Goal: Task Accomplishment & Management: Use online tool/utility

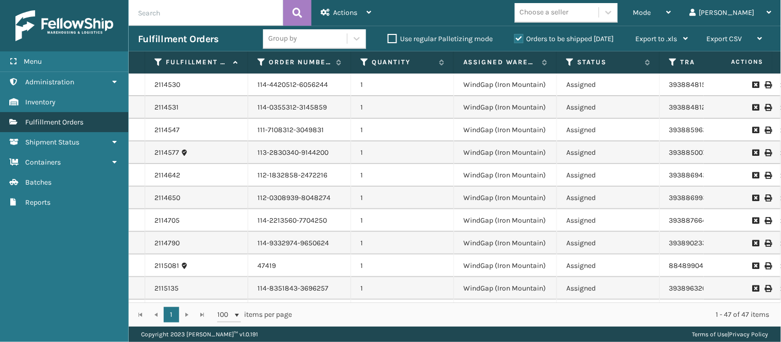
click at [87, 122] on link "Fulfillment Orders" at bounding box center [64, 122] width 128 height 20
click at [149, 89] on td "2114530" at bounding box center [196, 85] width 103 height 23
drag, startPoint x: 149, startPoint y: 89, endPoint x: 226, endPoint y: 90, distance: 76.2
click at [226, 90] on td "2114530" at bounding box center [196, 85] width 103 height 23
click at [183, 311] on div "1 1 100 items per page 1 - 47 of 47 items" at bounding box center [455, 315] width 652 height 24
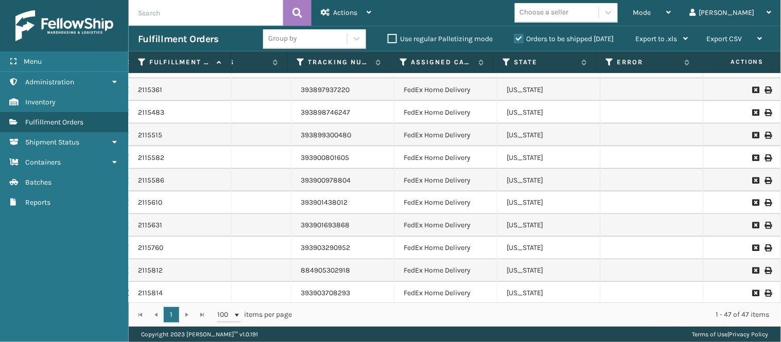
scroll to position [58, 372]
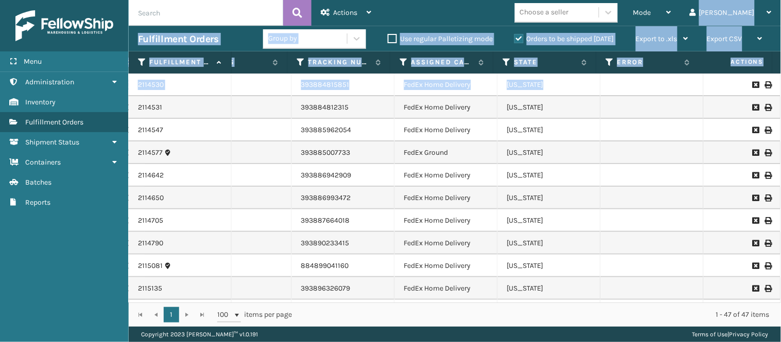
drag, startPoint x: 742, startPoint y: 78, endPoint x: 605, endPoint y: 10, distance: 152.7
click at [605, 10] on div "Actions Settings Remove All Filters Export Labels Bulk Print Close Out Palletiz…" at bounding box center [455, 163] width 652 height 327
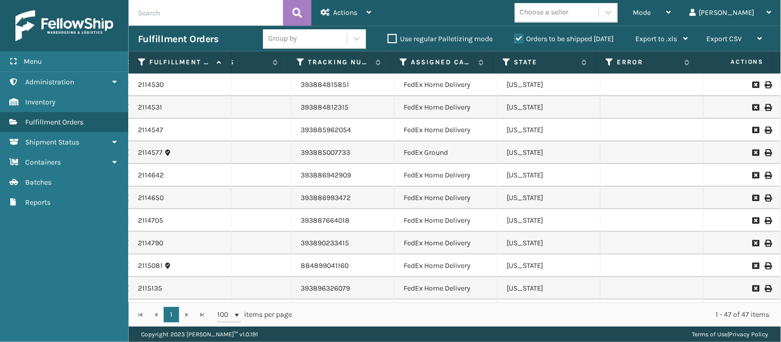
click at [479, 7] on div "Mode Regular Mode Picking Mode Labeling Mode Exit Scan Mode Choose a seller [PE…" at bounding box center [581, 13] width 401 height 26
click at [671, 19] on div "Mode" at bounding box center [652, 13] width 38 height 26
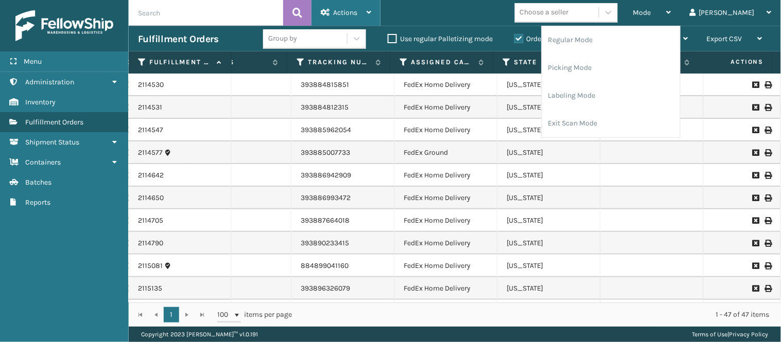
click at [341, 21] on div "Actions" at bounding box center [346, 13] width 50 height 26
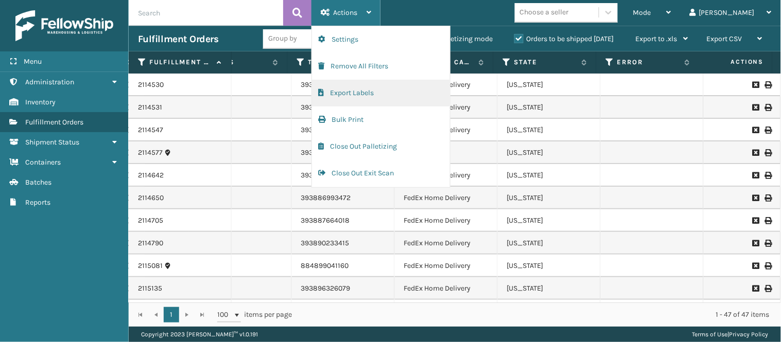
click at [361, 97] on button "Export Labels" at bounding box center [381, 93] width 138 height 27
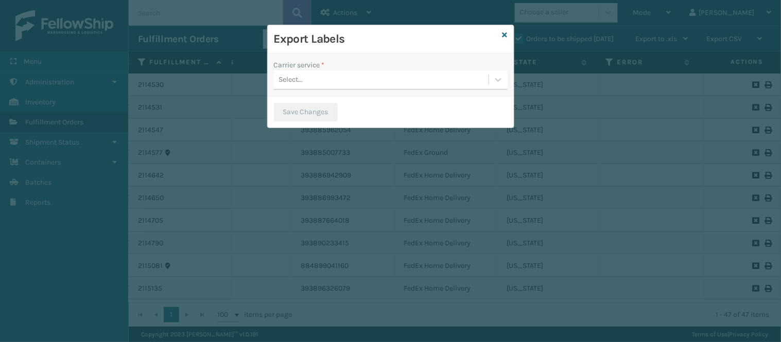
click at [378, 73] on div "Select..." at bounding box center [381, 80] width 215 height 17
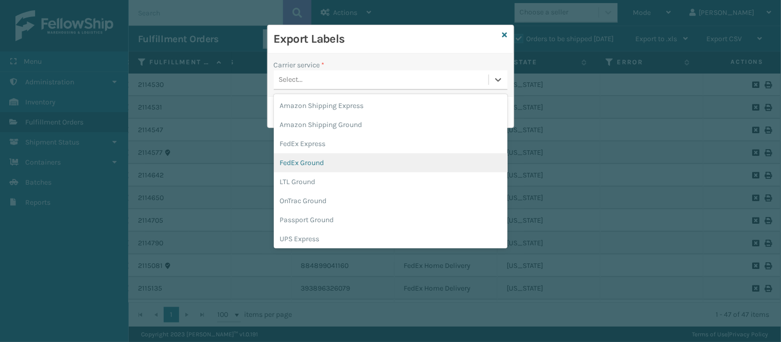
click at [376, 164] on div "FedEx Ground" at bounding box center [391, 162] width 234 height 19
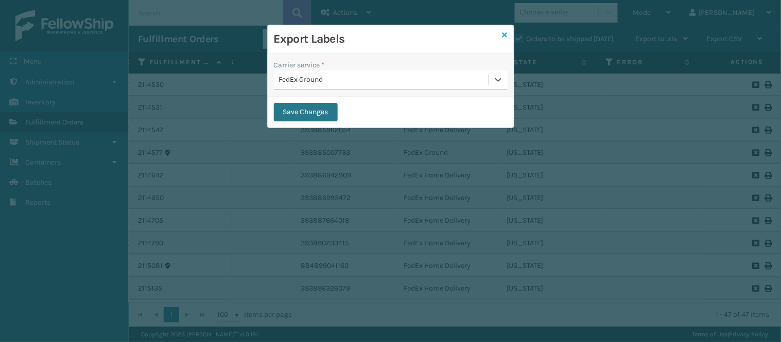
click at [504, 38] on icon at bounding box center [505, 34] width 5 height 7
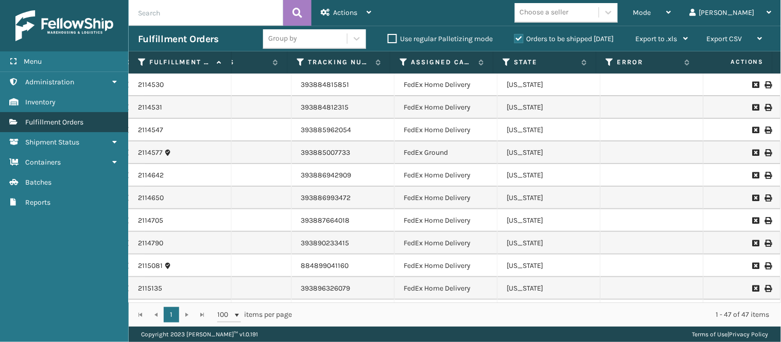
click at [83, 124] on span "Fulfillment Orders" at bounding box center [54, 122] width 58 height 9
click at [671, 15] on div "Mode" at bounding box center [652, 13] width 38 height 26
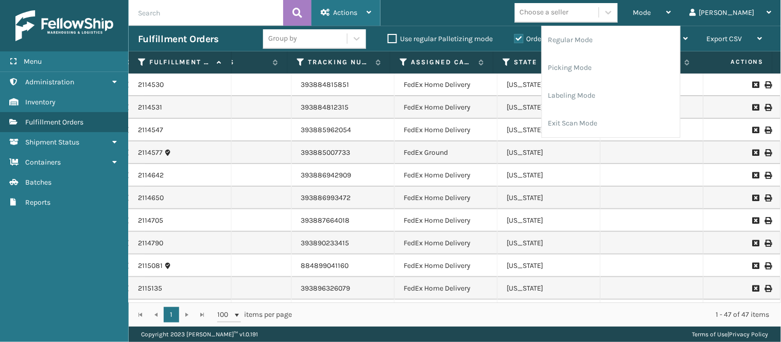
click at [339, 14] on span "Actions" at bounding box center [345, 12] width 24 height 9
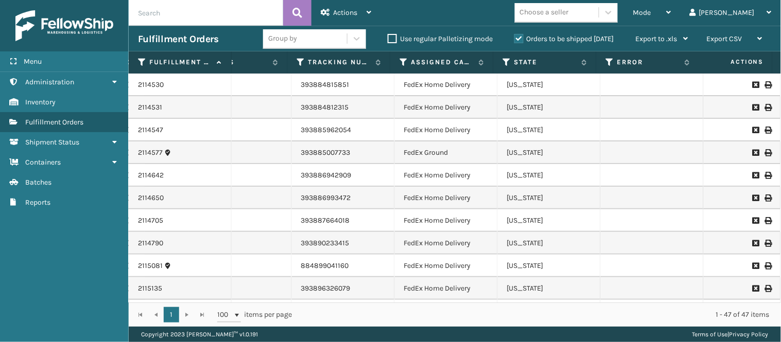
click at [165, 89] on div "2114530" at bounding box center [180, 85] width 84 height 10
drag, startPoint x: 206, startPoint y: 80, endPoint x: 196, endPoint y: 105, distance: 26.8
click at [651, 14] on span "Mode" at bounding box center [642, 12] width 18 height 9
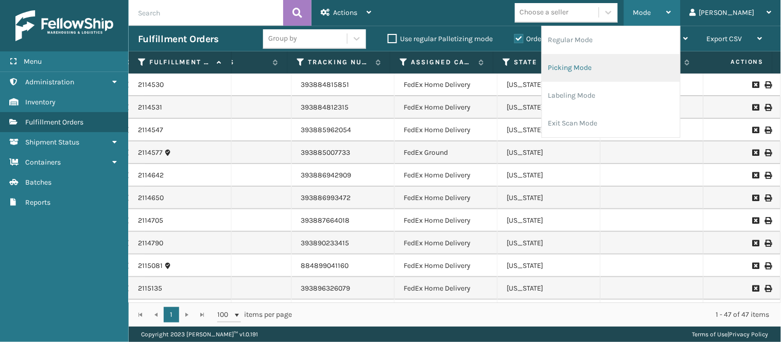
click at [649, 61] on li "Picking Mode" at bounding box center [611, 68] width 138 height 28
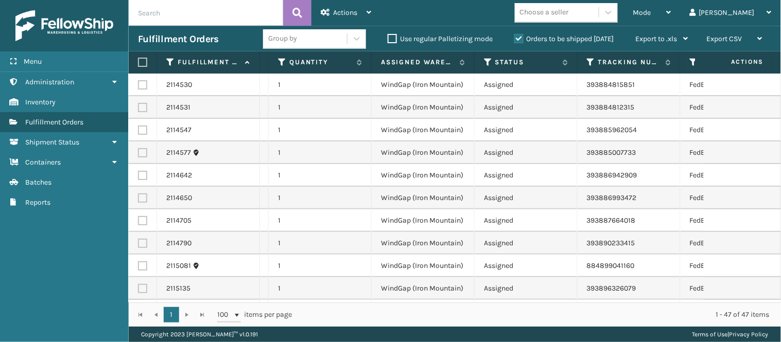
scroll to position [0, 0]
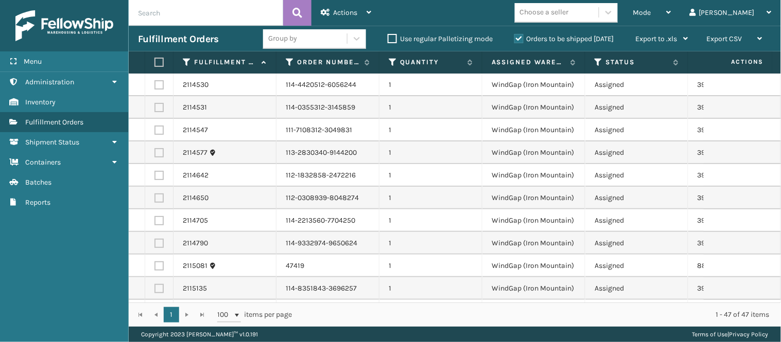
click at [157, 84] on label at bounding box center [158, 84] width 9 height 9
click at [155, 84] on input "checkbox" at bounding box center [154, 83] width 1 height 7
checkbox input "true"
click at [157, 107] on label at bounding box center [158, 107] width 9 height 9
click at [155, 107] on input "checkbox" at bounding box center [154, 106] width 1 height 7
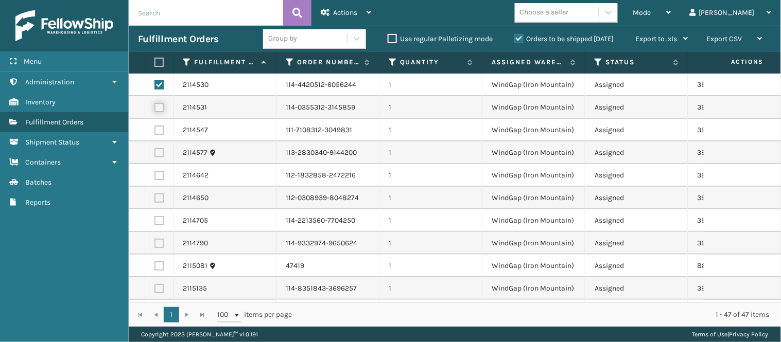
checkbox input "true"
click at [160, 131] on label at bounding box center [158, 130] width 9 height 9
click at [155, 131] on input "checkbox" at bounding box center [154, 129] width 1 height 7
checkbox input "true"
click at [339, 14] on span "Actions" at bounding box center [345, 12] width 24 height 9
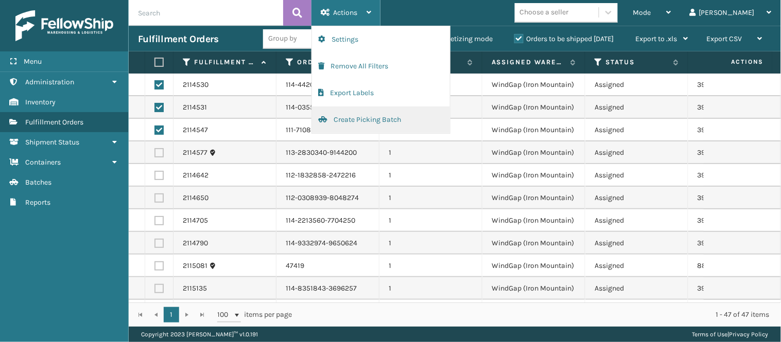
click at [349, 119] on button "Create Picking Batch" at bounding box center [381, 120] width 138 height 27
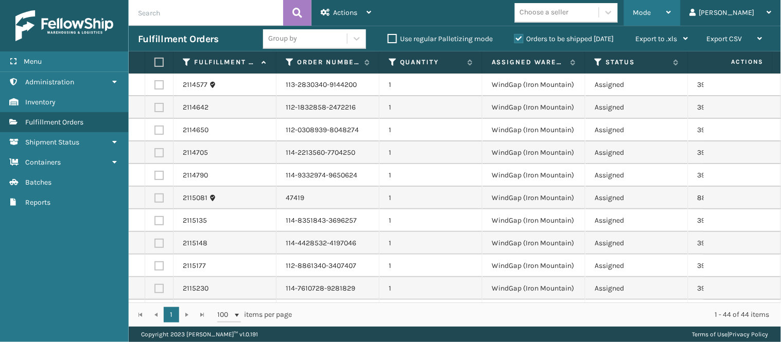
click at [671, 13] on div "Mode" at bounding box center [652, 13] width 38 height 26
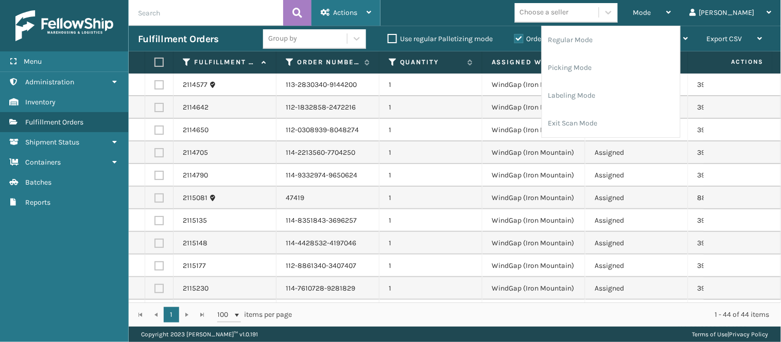
click at [338, 18] on div "Actions" at bounding box center [346, 13] width 50 height 26
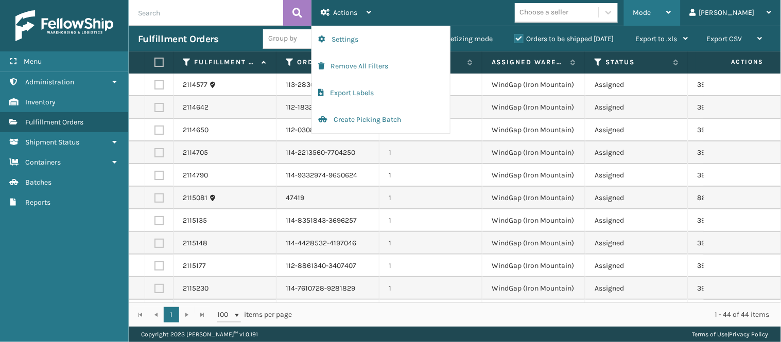
click at [671, 18] on div "Mode" at bounding box center [652, 13] width 38 height 26
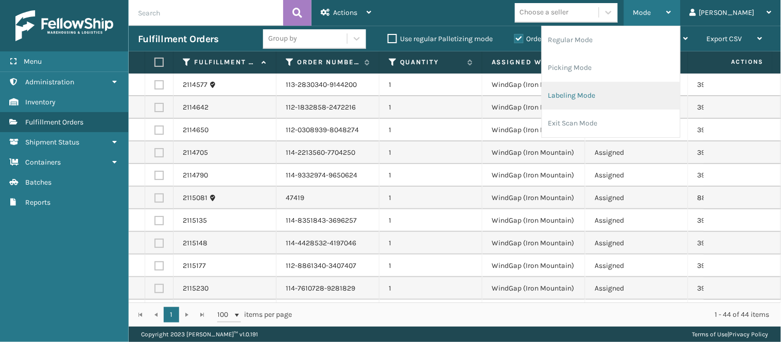
click at [650, 93] on li "Labeling Mode" at bounding box center [611, 96] width 138 height 28
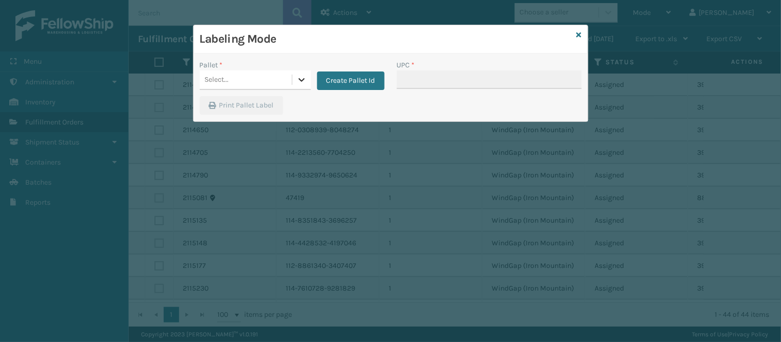
click at [297, 84] on icon at bounding box center [302, 80] width 10 height 10
click at [324, 86] on button "Create Pallet Id" at bounding box center [350, 81] width 67 height 19
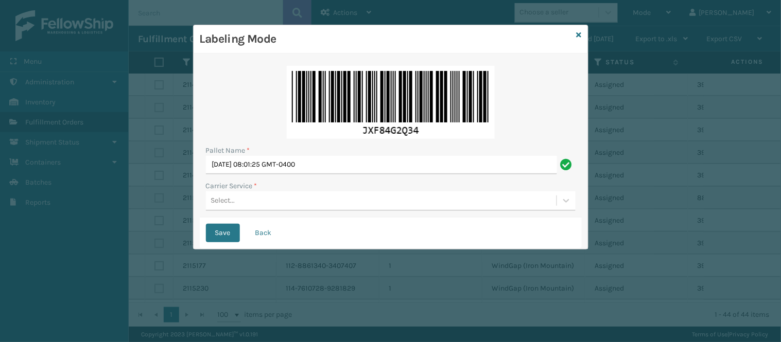
click at [229, 204] on div "Select..." at bounding box center [223, 201] width 24 height 11
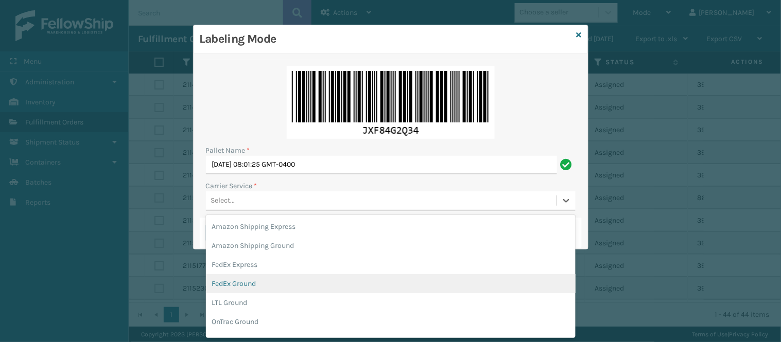
click at [272, 288] on div "FedEx Ground" at bounding box center [391, 283] width 370 height 19
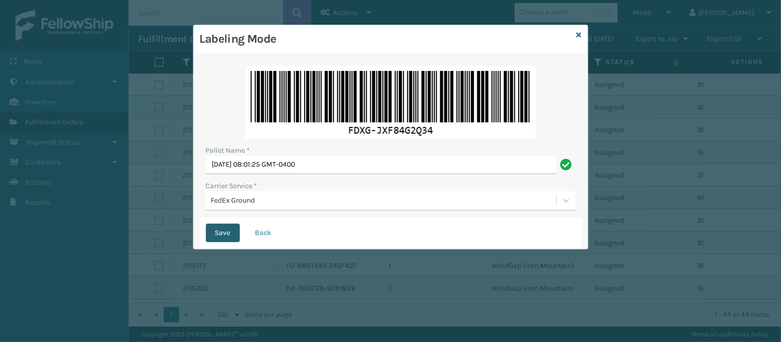
click at [229, 239] on button "Save" at bounding box center [223, 233] width 34 height 19
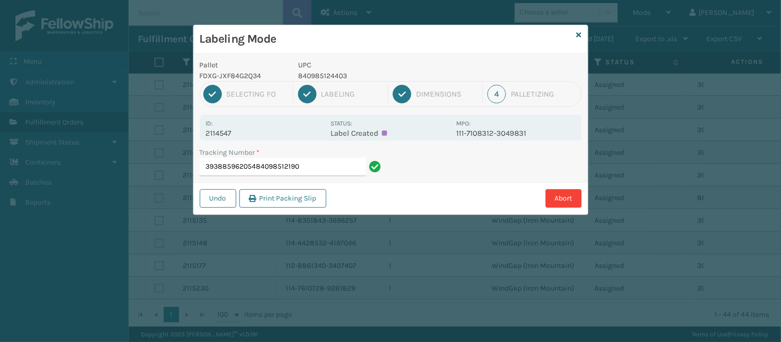
type input "393885962054840985121907"
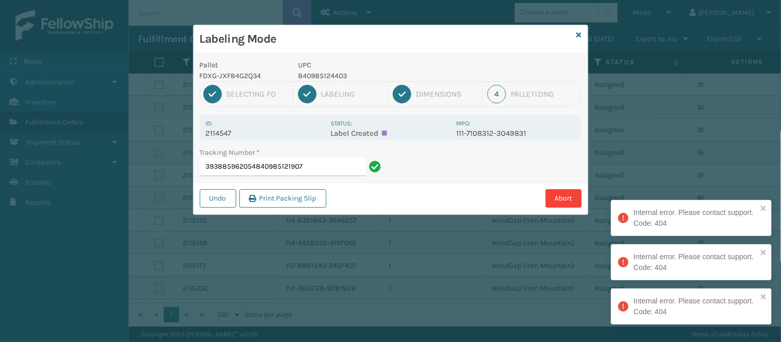
click at [582, 28] on div "Labeling Mode" at bounding box center [391, 39] width 394 height 28
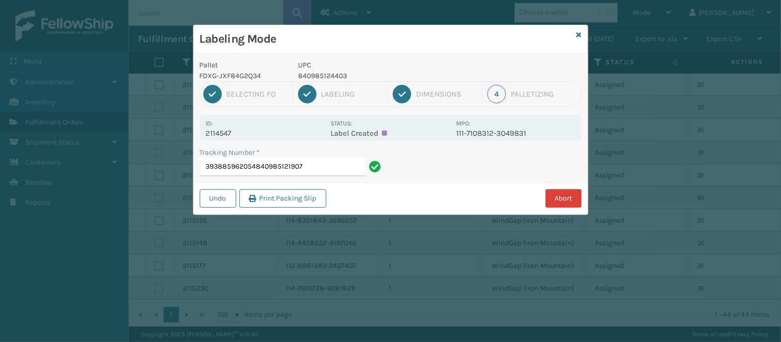
click at [562, 197] on button "Abort" at bounding box center [564, 198] width 36 height 19
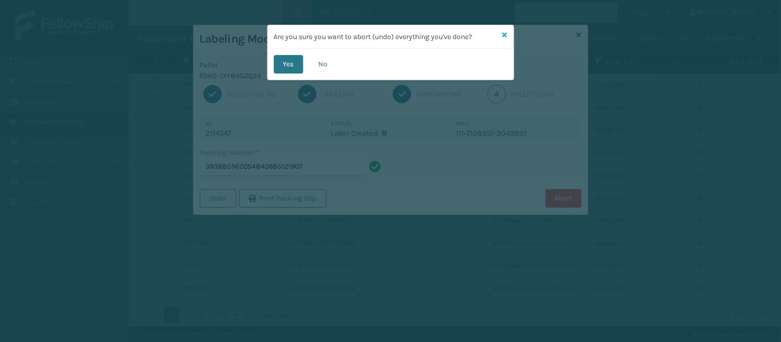
click at [506, 33] on icon at bounding box center [505, 34] width 5 height 7
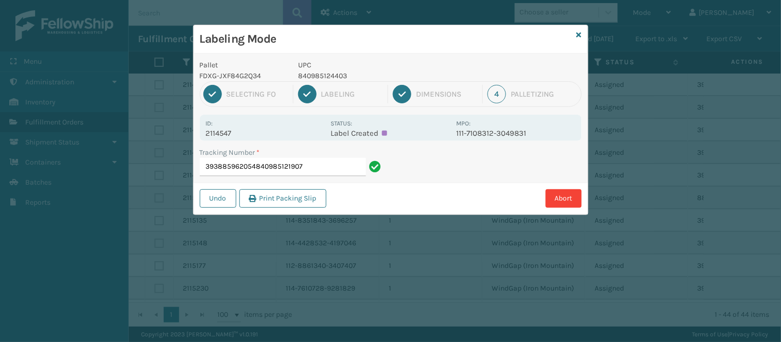
click at [546, 189] on button "Abort" at bounding box center [564, 198] width 36 height 19
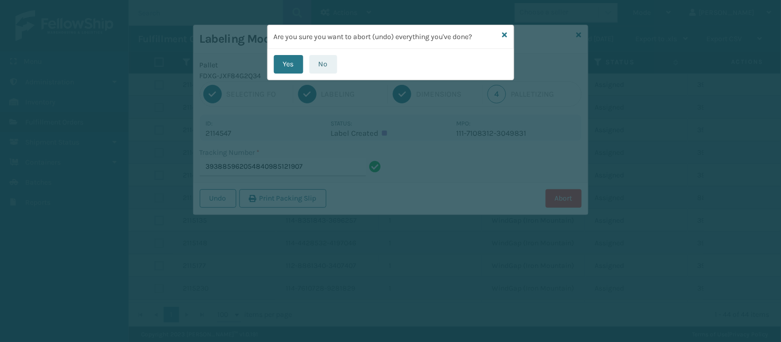
click at [322, 66] on button "No" at bounding box center [323, 64] width 28 height 19
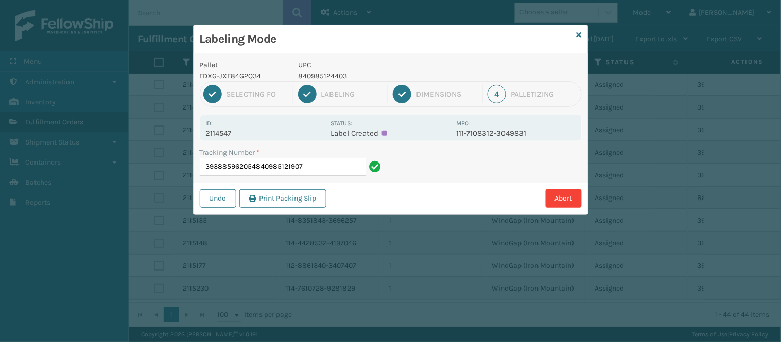
click at [410, 130] on p "Label Created" at bounding box center [390, 133] width 119 height 9
click at [384, 135] on p "Label Created" at bounding box center [390, 133] width 119 height 9
click at [320, 165] on input "393885962054840985121907" at bounding box center [283, 167] width 166 height 19
click at [300, 201] on button "Print Packing Slip" at bounding box center [282, 198] width 87 height 19
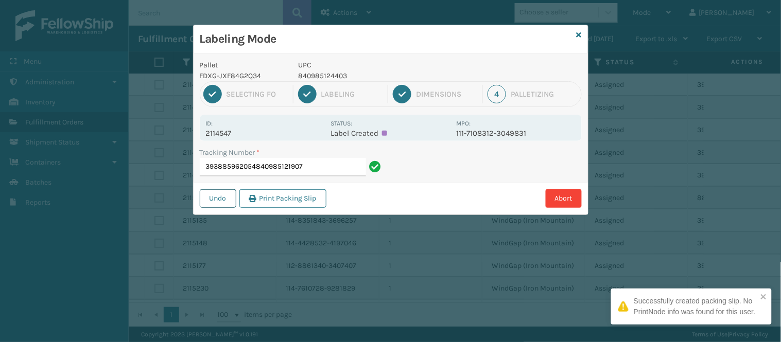
click at [215, 196] on button "Undo" at bounding box center [218, 198] width 37 height 19
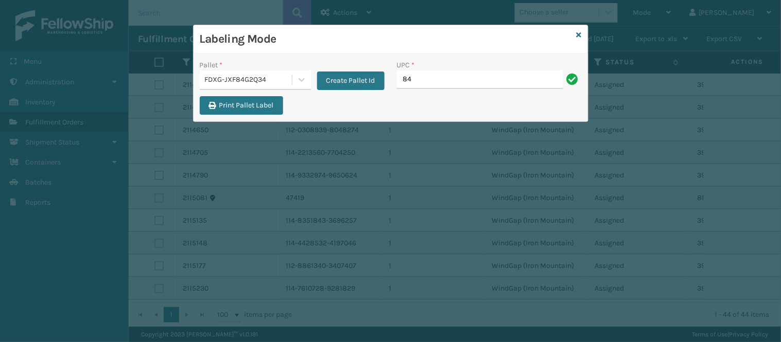
type input "8"
click at [579, 36] on icon at bounding box center [579, 34] width 5 height 7
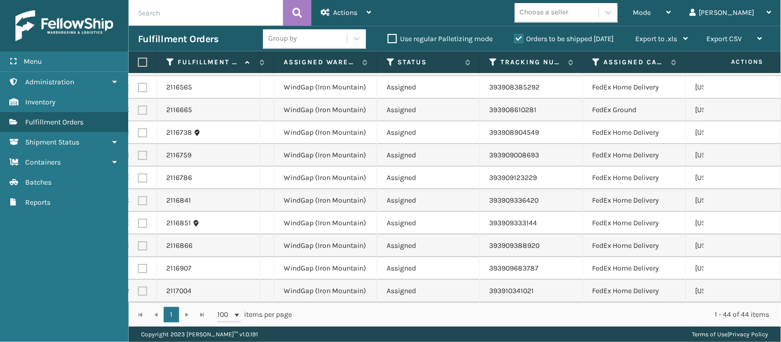
scroll to position [0, 132]
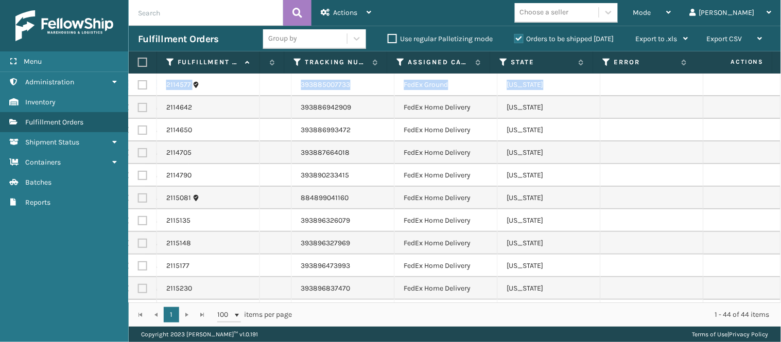
drag, startPoint x: 761, startPoint y: 81, endPoint x: 781, endPoint y: 99, distance: 26.3
click at [781, 99] on div "2114577 113-2830340-9144200 1 WindGap (Iron Mountain) Assigned 393885007733 Fed…" at bounding box center [455, 188] width 652 height 229
click at [757, 102] on td at bounding box center [742, 107] width 77 height 23
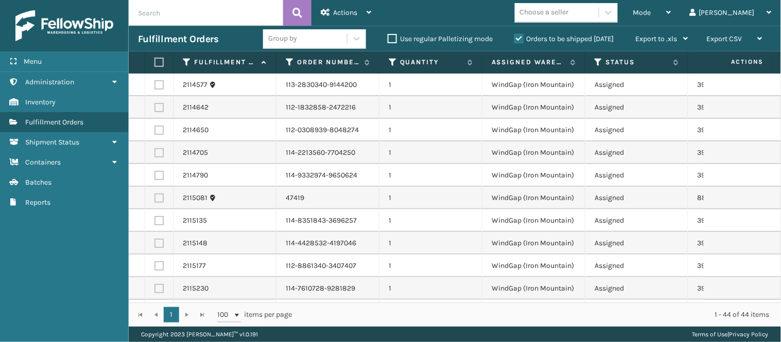
click at [158, 87] on label at bounding box center [158, 84] width 9 height 9
click at [155, 87] on input "checkbox" at bounding box center [154, 83] width 1 height 7
checkbox input "true"
click at [158, 107] on label at bounding box center [158, 107] width 9 height 9
click at [155, 107] on input "checkbox" at bounding box center [154, 106] width 1 height 7
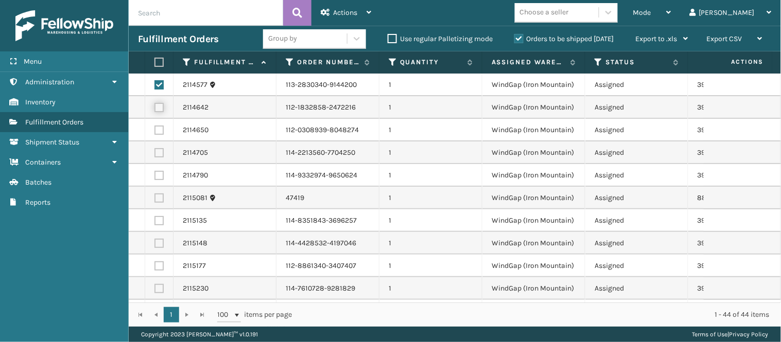
checkbox input "true"
click at [160, 129] on label at bounding box center [158, 130] width 9 height 9
click at [155, 129] on input "checkbox" at bounding box center [154, 129] width 1 height 7
checkbox input "true"
click at [161, 143] on td at bounding box center [159, 153] width 28 height 23
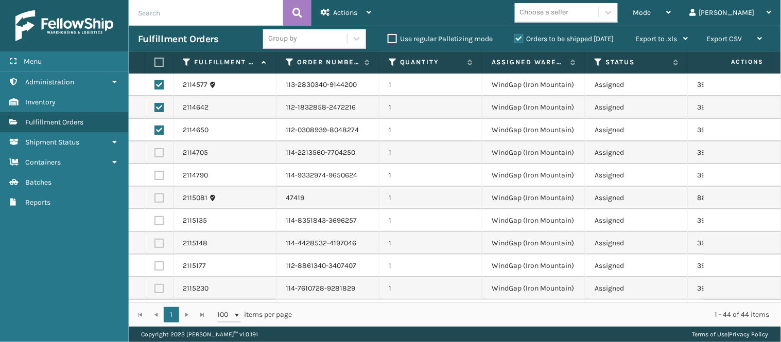
click at [160, 156] on label at bounding box center [158, 152] width 9 height 9
click at [155, 155] on input "checkbox" at bounding box center [154, 151] width 1 height 7
checkbox input "true"
click at [354, 9] on span "Actions" at bounding box center [345, 12] width 24 height 9
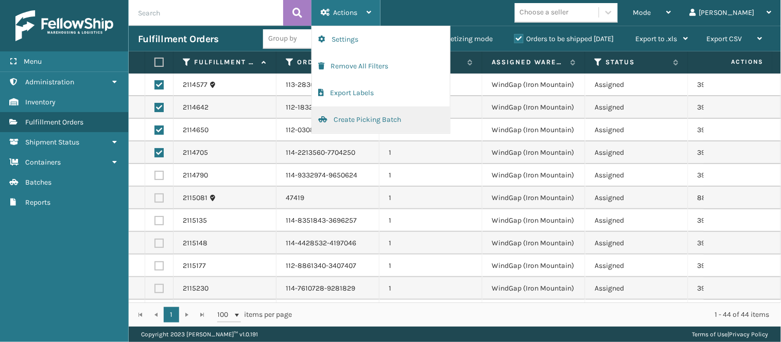
click at [373, 124] on button "Create Picking Batch" at bounding box center [381, 120] width 138 height 27
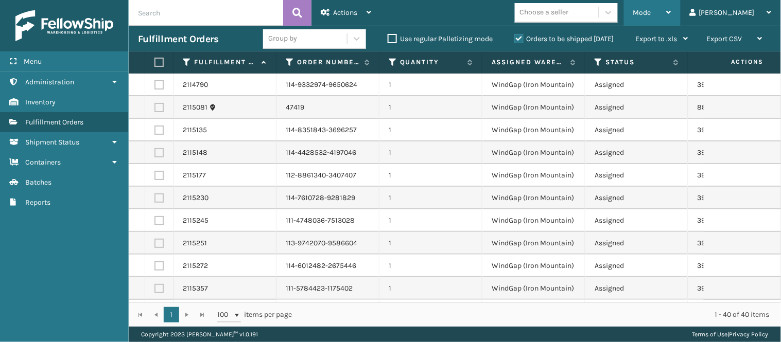
click at [671, 13] on div "Mode" at bounding box center [652, 13] width 38 height 26
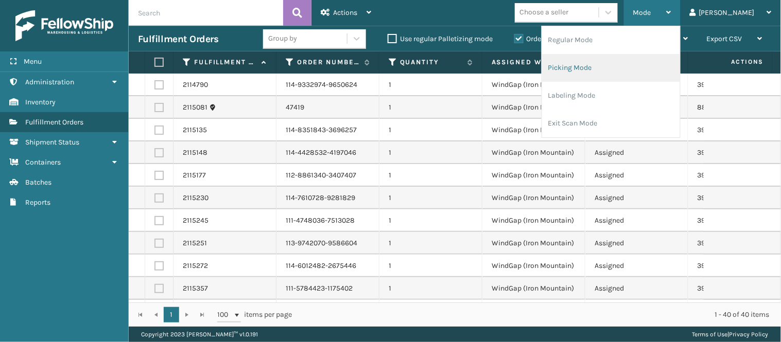
click at [655, 65] on li "Picking Mode" at bounding box center [611, 68] width 138 height 28
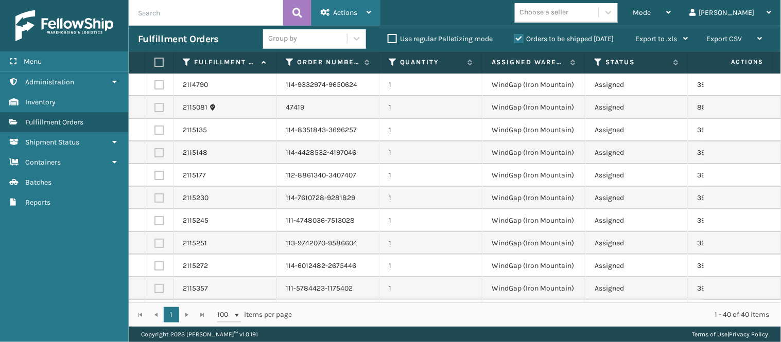
click at [368, 14] on icon at bounding box center [369, 12] width 5 height 7
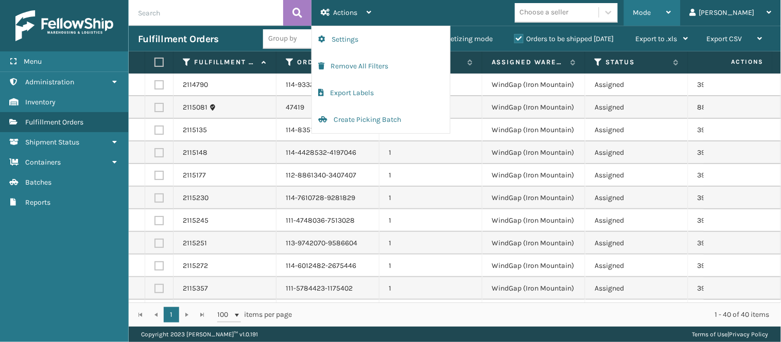
click at [671, 12] on div "Mode" at bounding box center [652, 13] width 38 height 26
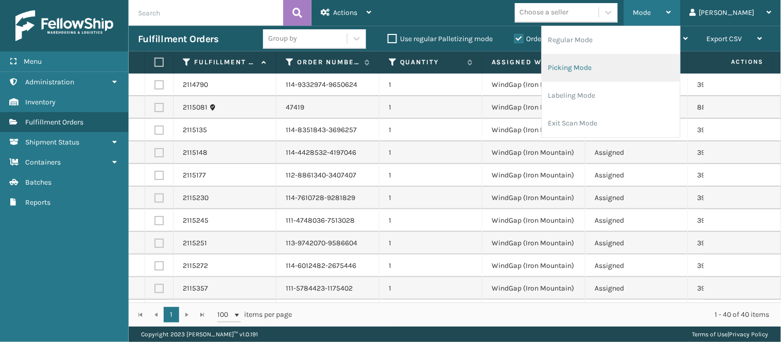
click at [645, 71] on li "Picking Mode" at bounding box center [611, 68] width 138 height 28
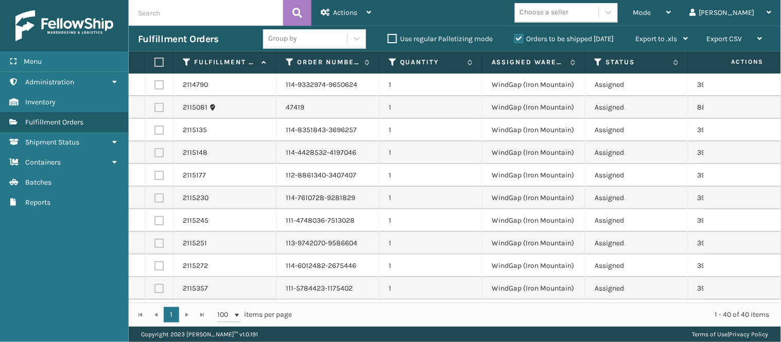
click at [161, 87] on label at bounding box center [158, 84] width 9 height 9
click at [155, 87] on input "checkbox" at bounding box center [154, 83] width 1 height 7
checkbox input "true"
click at [161, 108] on label at bounding box center [158, 107] width 9 height 9
click at [155, 108] on input "checkbox" at bounding box center [154, 106] width 1 height 7
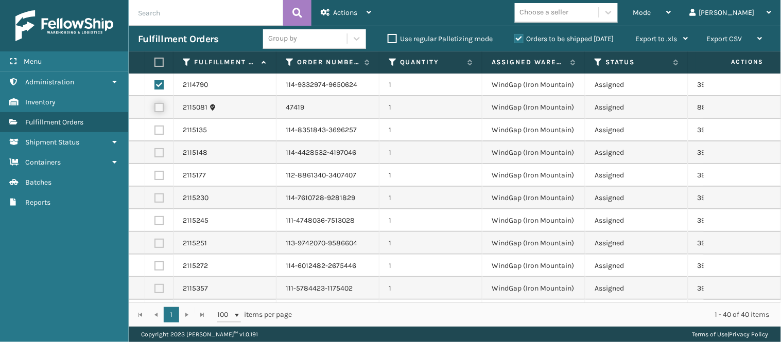
checkbox input "true"
click at [156, 128] on label at bounding box center [158, 130] width 9 height 9
click at [155, 128] on input "checkbox" at bounding box center [154, 129] width 1 height 7
checkbox input "true"
click at [158, 153] on label at bounding box center [158, 152] width 9 height 9
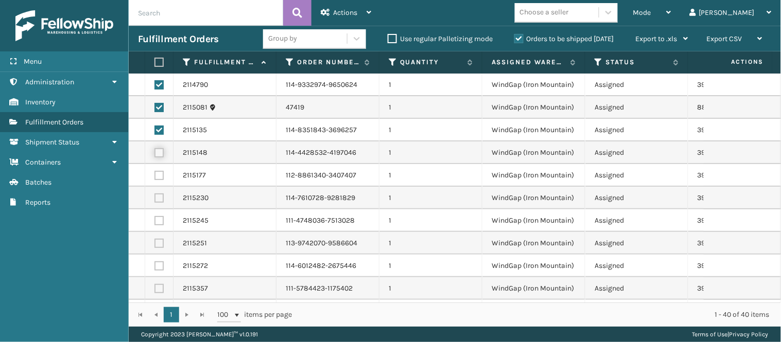
click at [155, 153] on input "checkbox" at bounding box center [154, 151] width 1 height 7
checkbox input "true"
click at [671, 11] on icon at bounding box center [669, 12] width 5 height 7
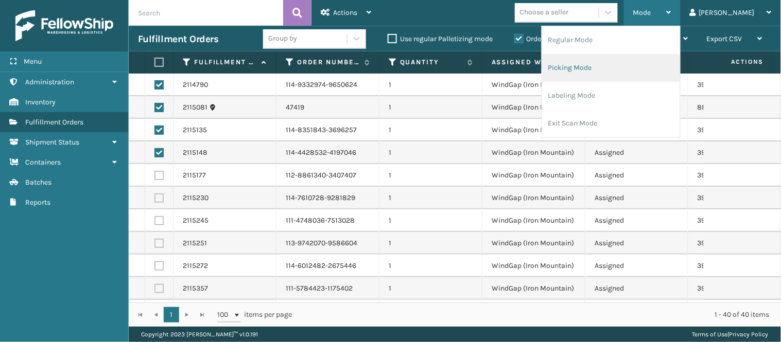
click at [654, 74] on li "Picking Mode" at bounding box center [611, 68] width 138 height 28
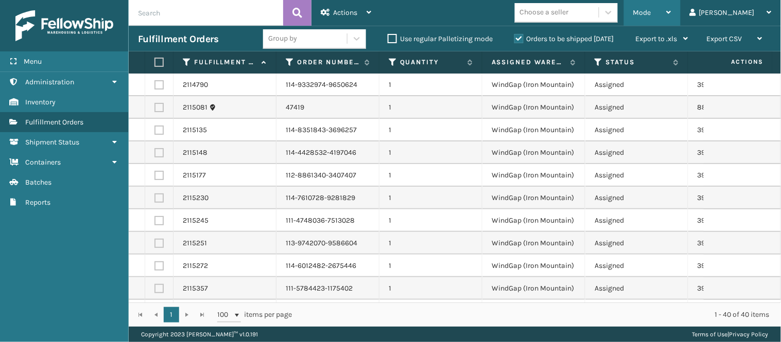
click at [651, 9] on span "Mode" at bounding box center [642, 12] width 18 height 9
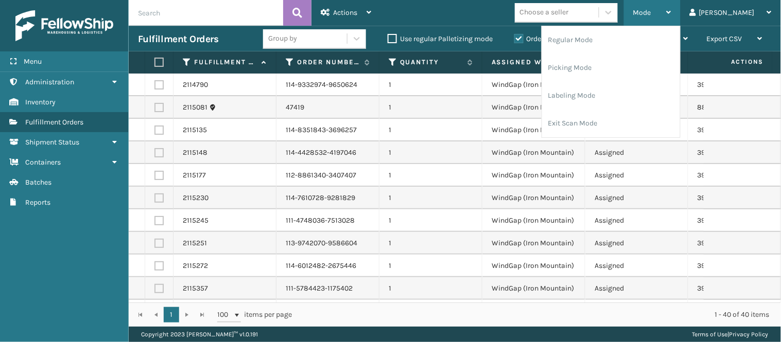
click at [651, 9] on span "Mode" at bounding box center [642, 12] width 18 height 9
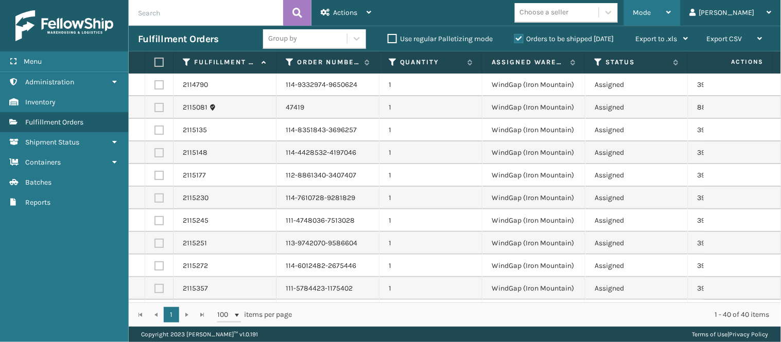
drag, startPoint x: 686, startPoint y: 9, endPoint x: 706, endPoint y: 18, distance: 22.1
click at [681, 18] on div "Mode Regular Mode Picking Mode Labeling Mode Exit Scan Mode" at bounding box center [652, 13] width 57 height 26
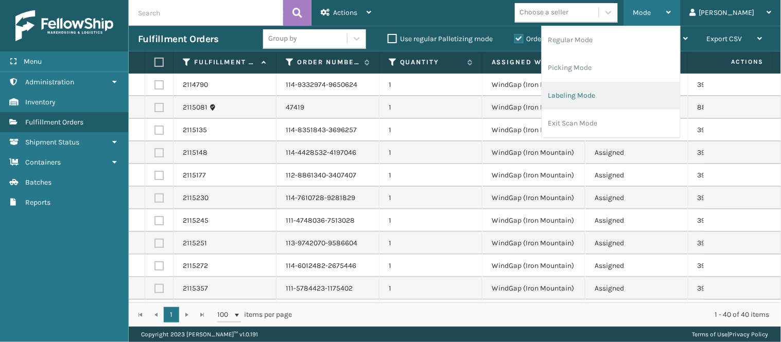
click at [654, 98] on li "Labeling Mode" at bounding box center [611, 96] width 138 height 28
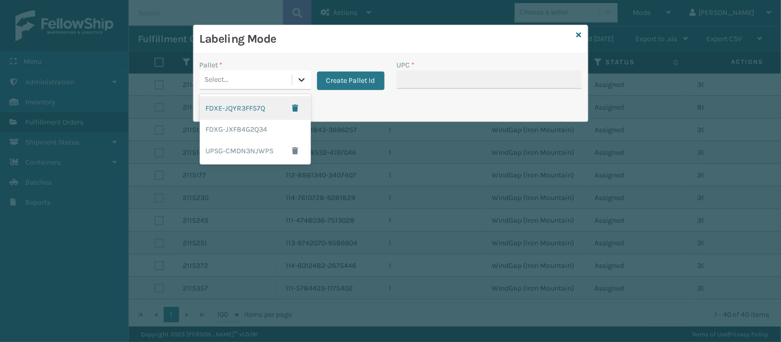
click at [300, 84] on icon at bounding box center [302, 80] width 10 height 10
click at [286, 130] on div "FDXG-JXF84G2Q34" at bounding box center [255, 129] width 111 height 19
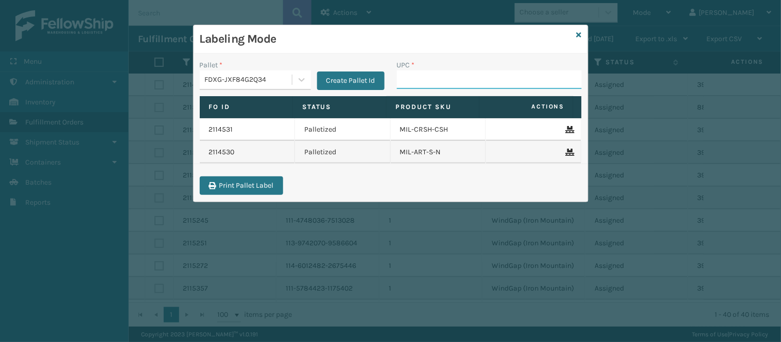
click at [420, 81] on input "UPC *" at bounding box center [489, 80] width 185 height 19
click at [579, 34] on icon at bounding box center [579, 34] width 5 height 7
